Goal: Navigation & Orientation: Find specific page/section

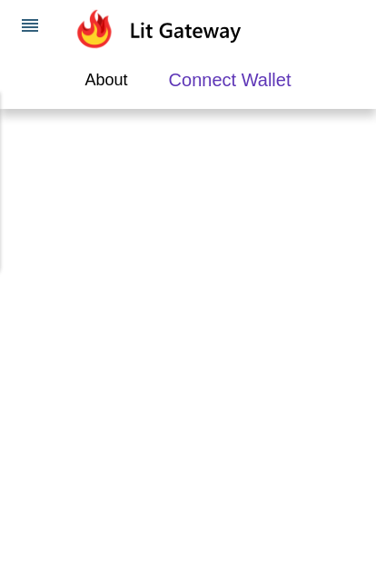
click at [34, 35] on icon at bounding box center [30, 26] width 22 height 22
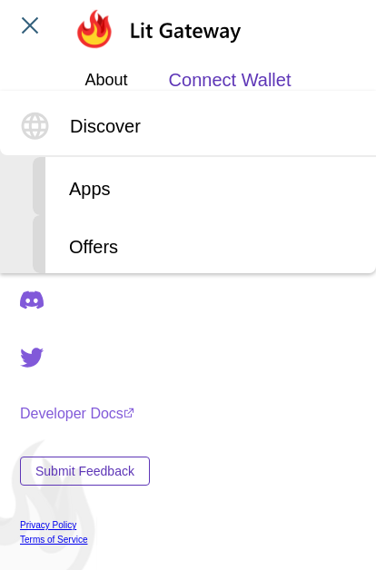
click at [233, 70] on span "Connect Wallet" at bounding box center [230, 79] width 123 height 27
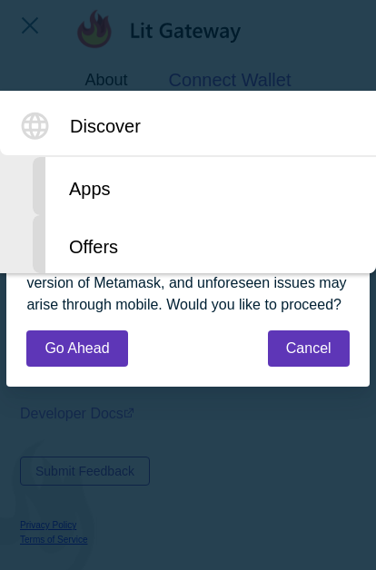
click at [94, 179] on div "Apps" at bounding box center [204, 186] width 343 height 58
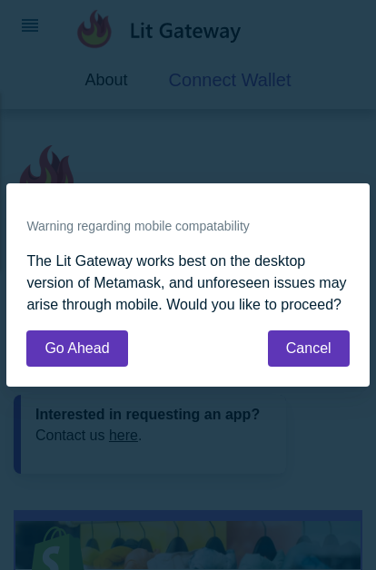
click at [87, 352] on button "Go Ahead" at bounding box center [76, 348] width 101 height 36
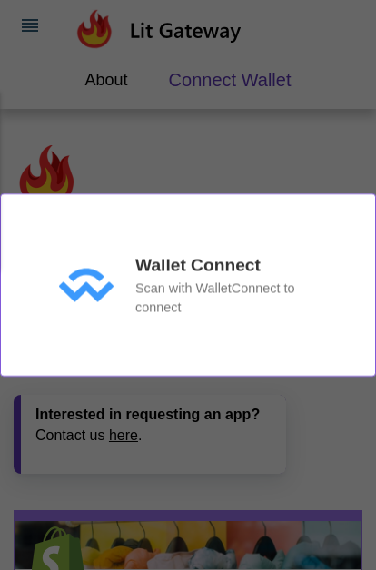
click at [170, 272] on p "Wallet Connect" at bounding box center [197, 265] width 125 height 26
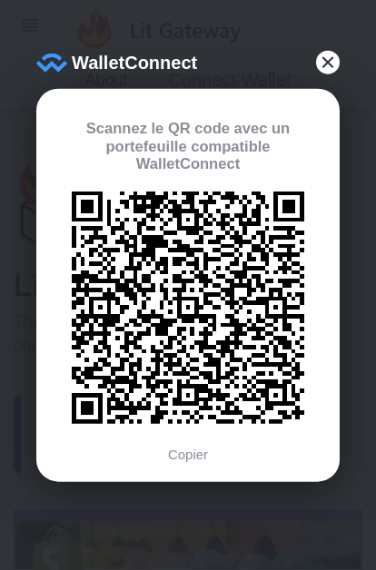
click at [198, 446] on link "Copier" at bounding box center [188, 453] width 40 height 15
click at [330, 73] on div at bounding box center [328, 63] width 24 height 24
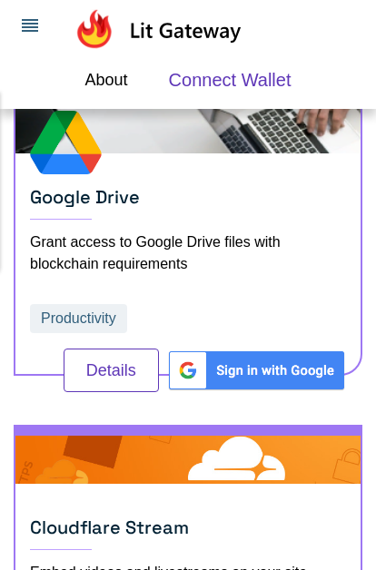
scroll to position [1075, 0]
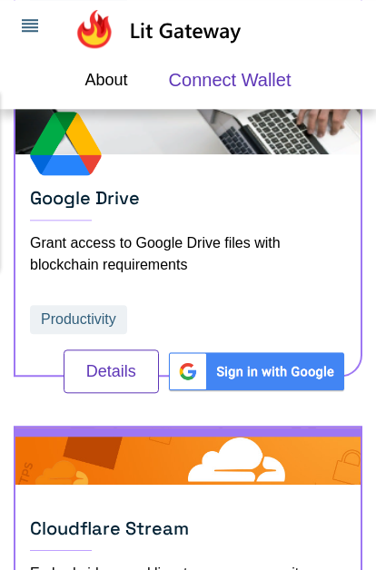
click at [37, 16] on icon at bounding box center [30, 26] width 22 height 22
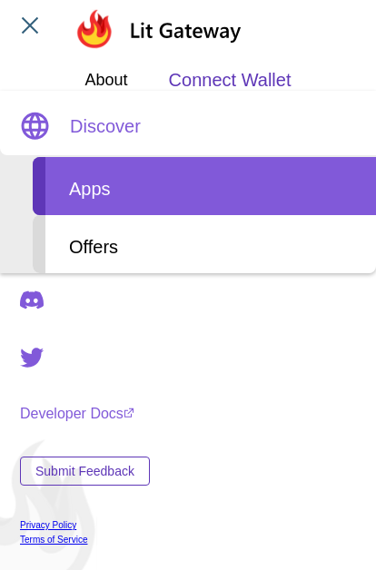
click at [101, 120] on span "Discover" at bounding box center [105, 126] width 71 height 27
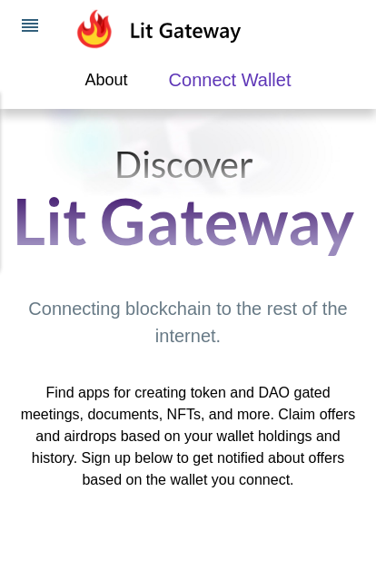
scroll to position [9, 0]
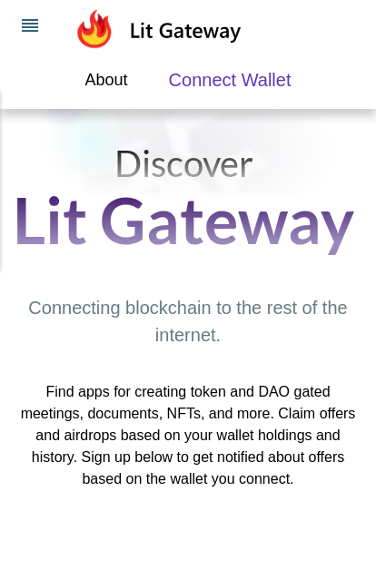
click at [36, 34] on icon at bounding box center [30, 26] width 22 height 22
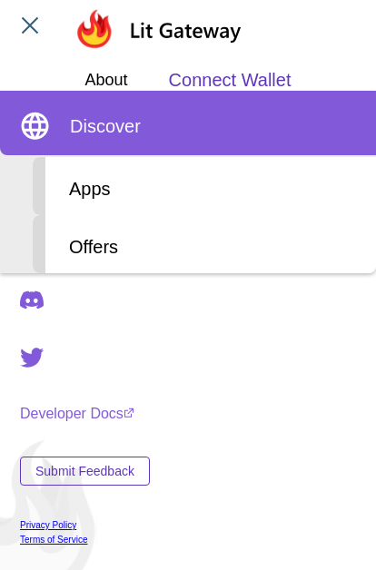
click at [106, 234] on div "Offers" at bounding box center [204, 244] width 343 height 58
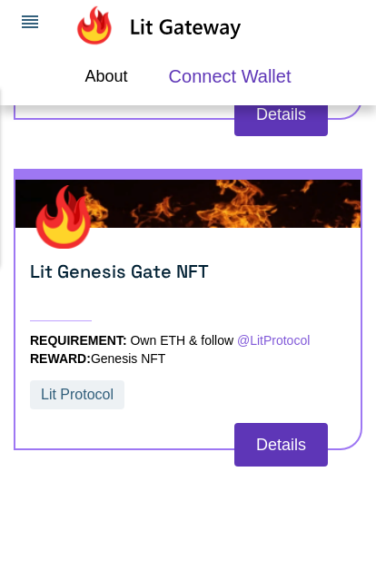
scroll to position [885, 0]
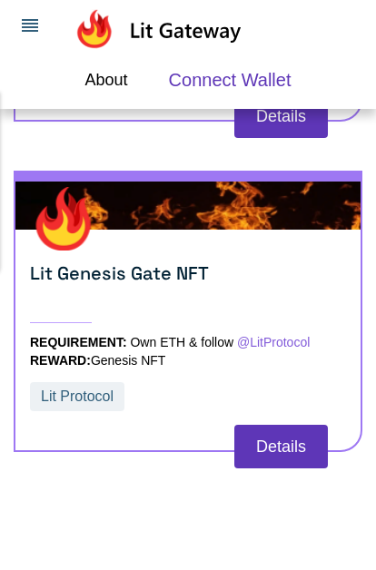
click at [279, 445] on button "Details" at bounding box center [280, 447] width 93 height 44
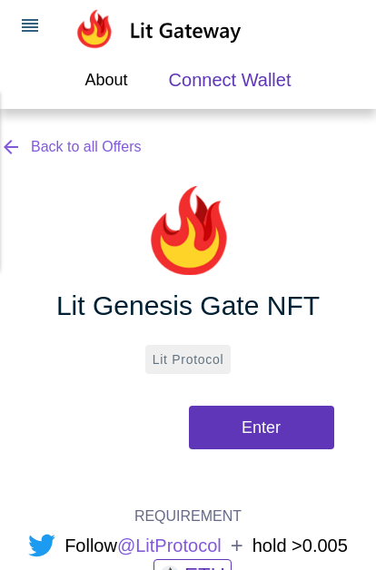
click at [270, 425] on button "Enter" at bounding box center [261, 428] width 145 height 44
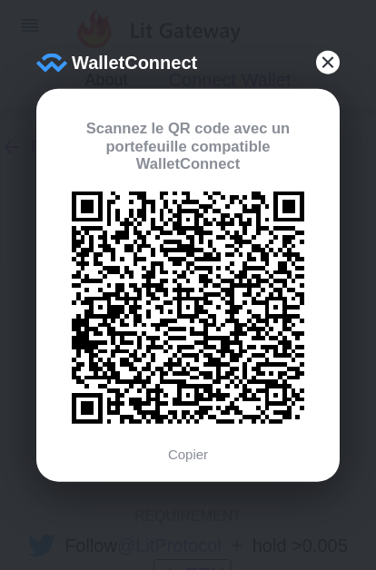
click at [333, 67] on div at bounding box center [328, 63] width 24 height 24
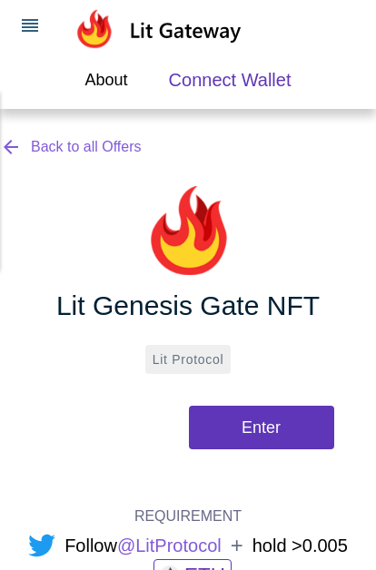
click at [32, 41] on button at bounding box center [30, 25] width 36 height 36
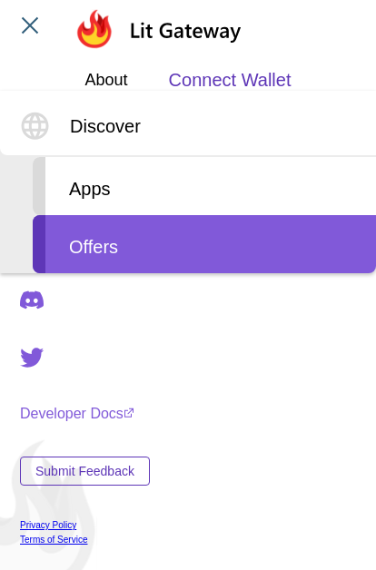
click at [96, 411] on link "Developer Docs" at bounding box center [85, 414] width 130 height 16
